Goal: Check status

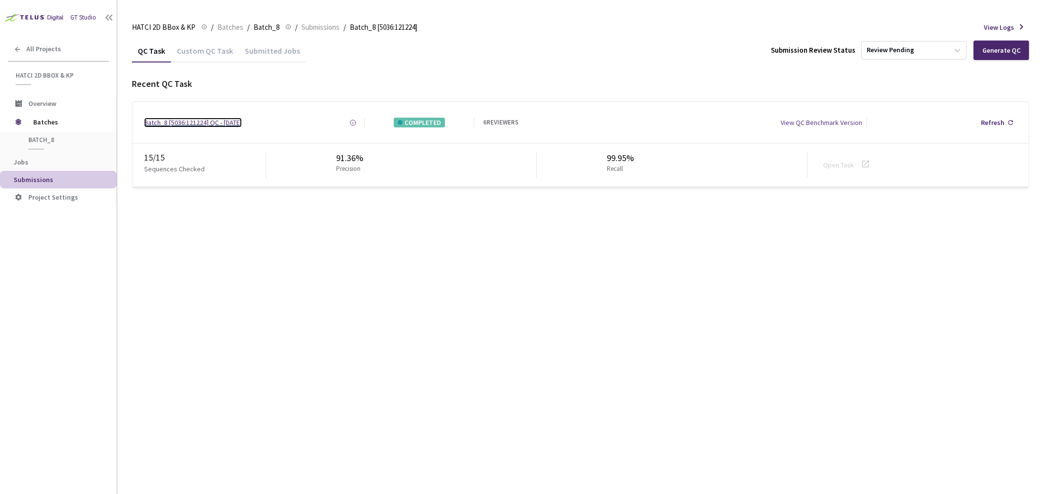
click at [203, 120] on div "Batch_8 [5036:121224] QC - [DATE]" at bounding box center [193, 123] width 98 height 10
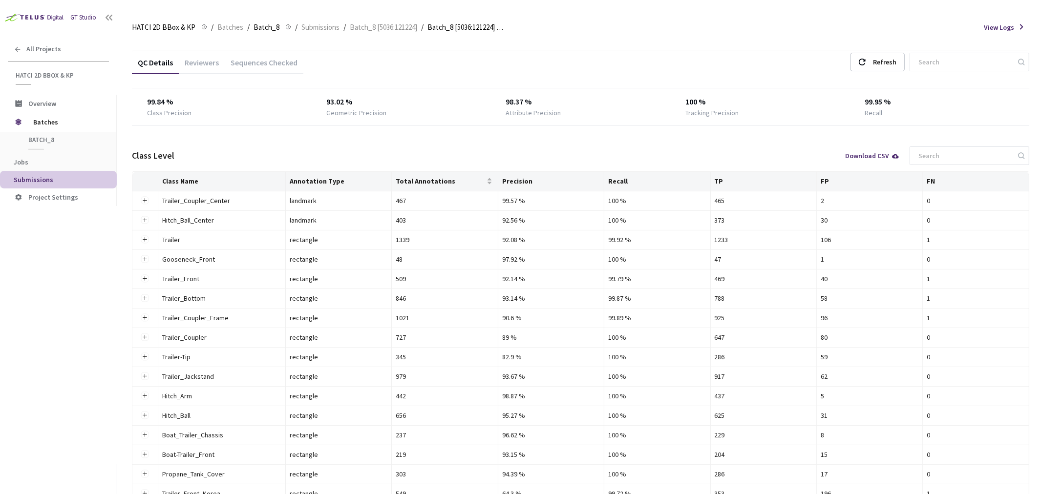
click at [213, 63] on div "Reviewers" at bounding box center [202, 66] width 46 height 17
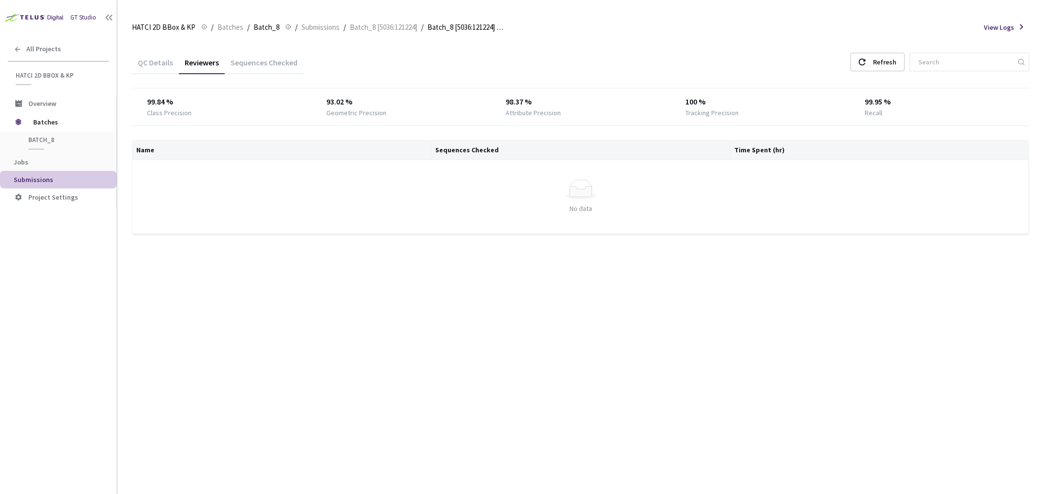
click at [261, 63] on div "Sequences Checked" at bounding box center [264, 66] width 79 height 17
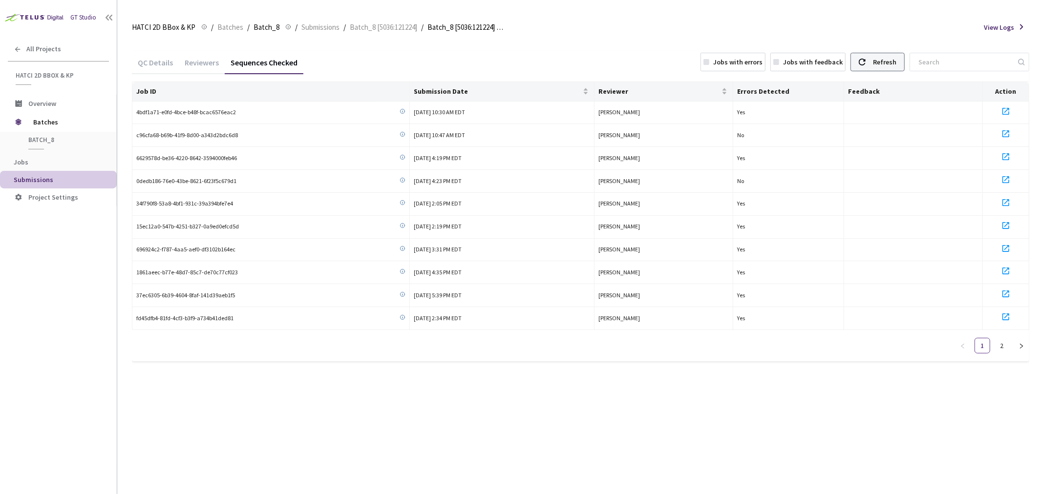
click at [547, 59] on div "Refresh" at bounding box center [877, 62] width 54 height 19
click at [447, 94] on span "Submission Date" at bounding box center [497, 91] width 167 height 8
click at [447, 91] on span "Submission Date" at bounding box center [497, 91] width 167 height 8
click at [193, 58] on div "Reviewers" at bounding box center [202, 66] width 46 height 17
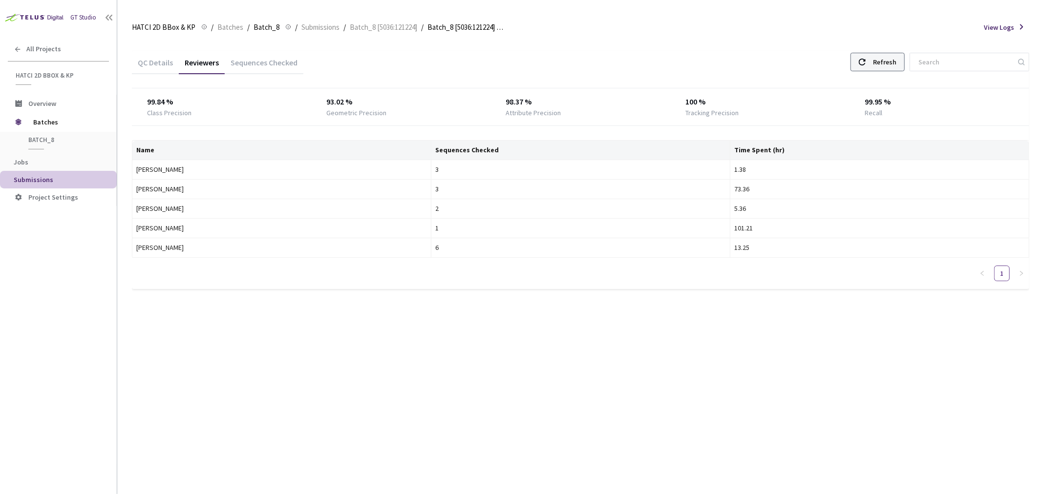
click at [547, 59] on div "Refresh" at bounding box center [884, 62] width 23 height 18
